Goal: Task Accomplishment & Management: Use online tool/utility

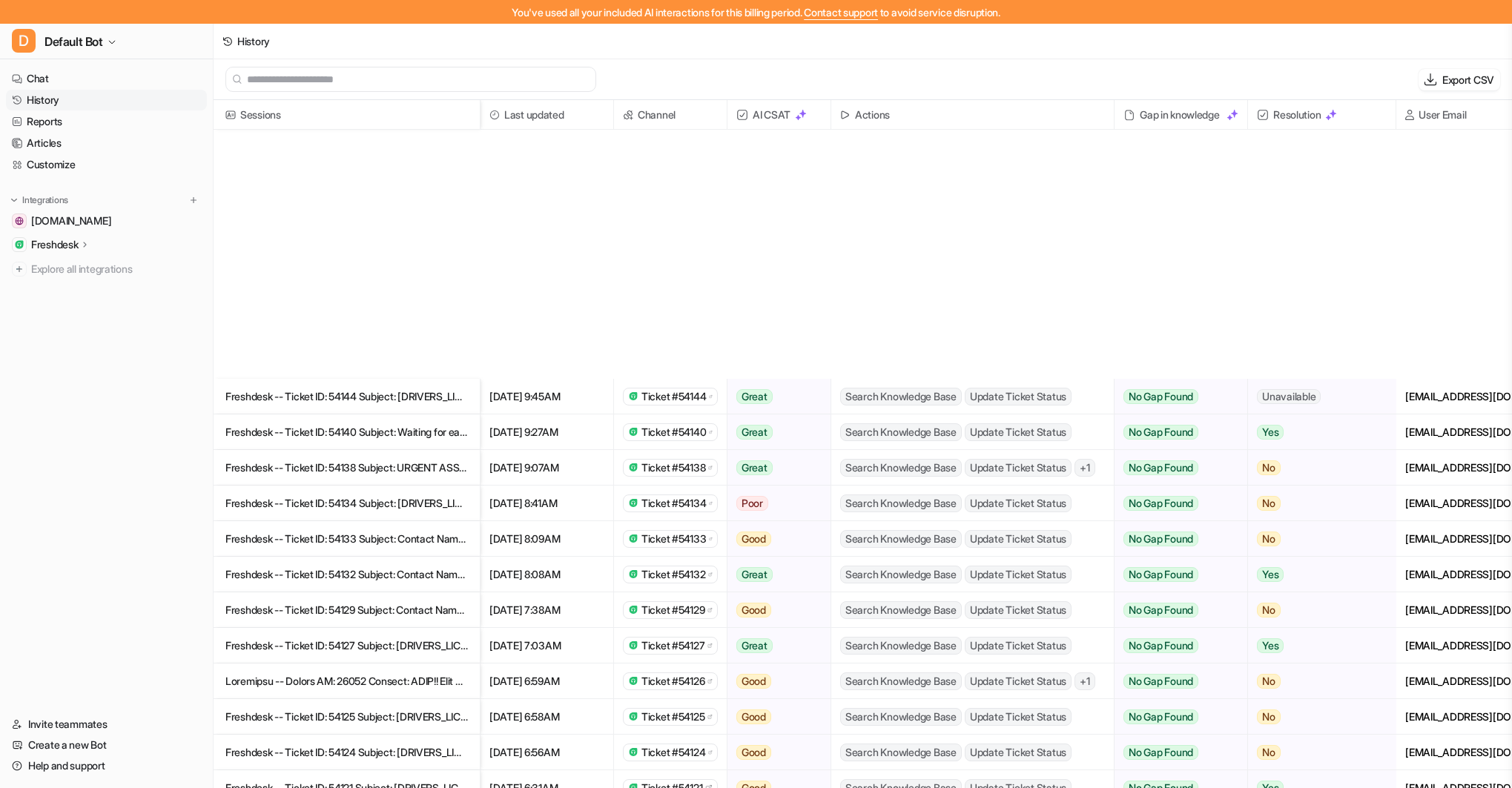
scroll to position [414, 66]
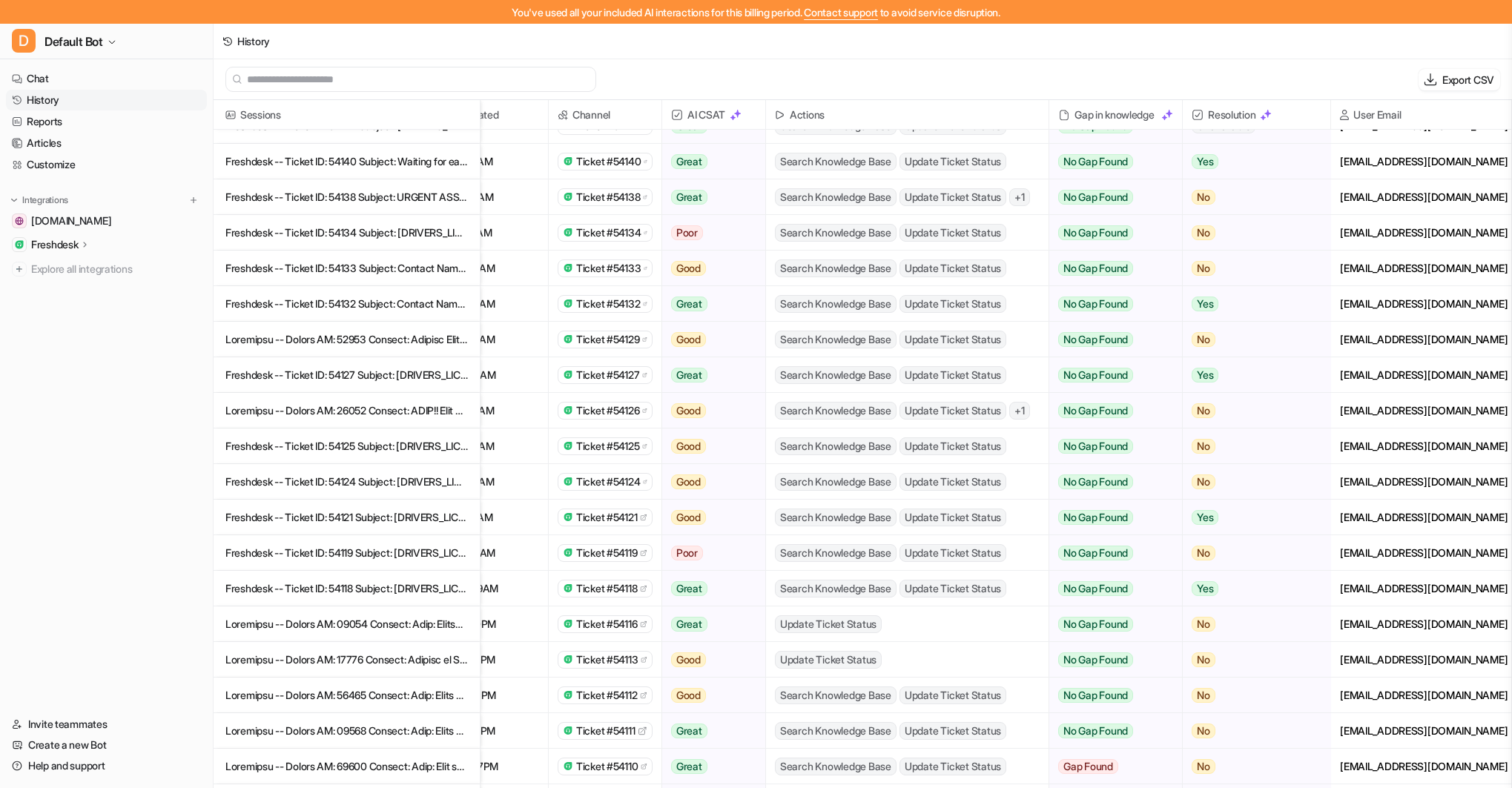
click at [56, 240] on p "Freshdesk" at bounding box center [55, 245] width 46 height 15
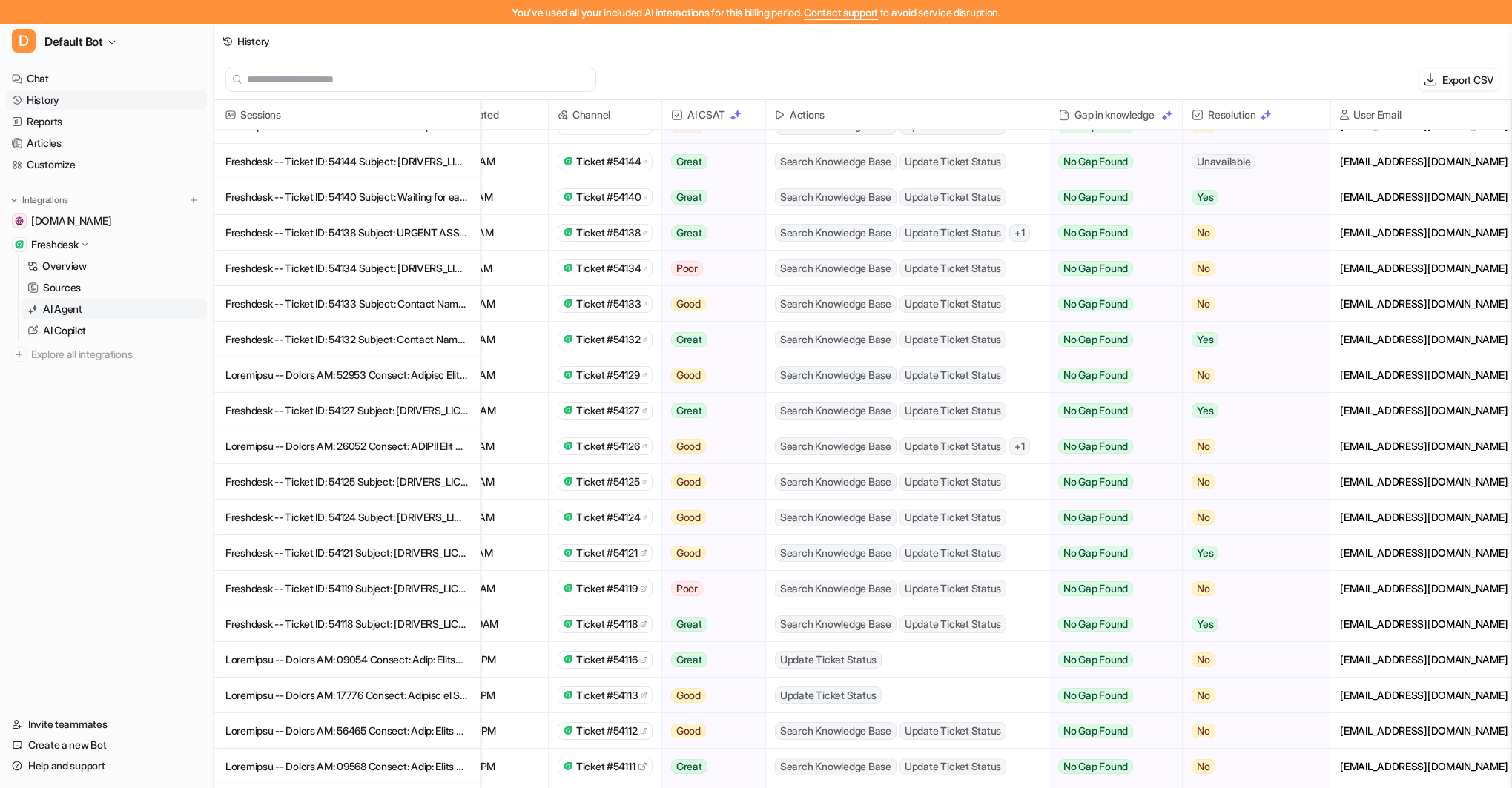
click at [75, 306] on p "AI Agent" at bounding box center [62, 310] width 39 height 15
